Goal: Find specific page/section: Find specific page/section

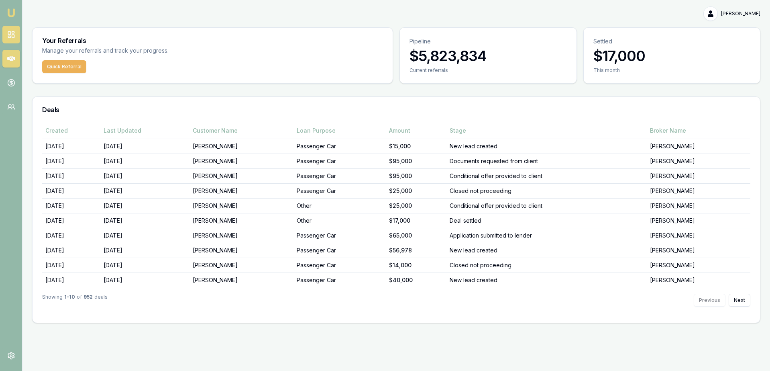
click at [10, 40] on link at bounding box center [11, 35] width 18 height 18
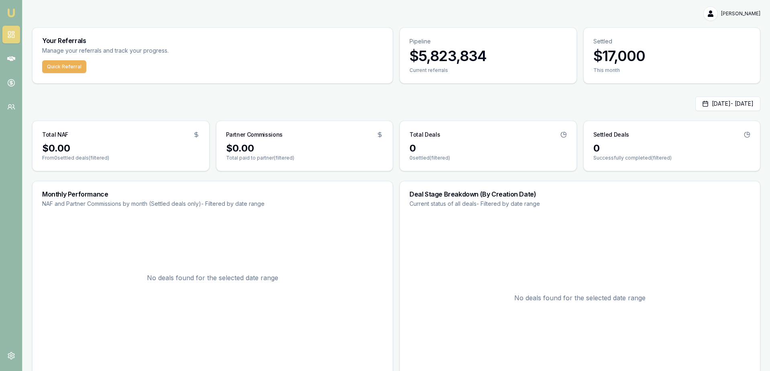
click at [1, 59] on nav "Emu Money" at bounding box center [11, 61] width 22 height 122
click at [7, 60] on icon at bounding box center [11, 59] width 8 height 8
